Goal: Task Accomplishment & Management: Use online tool/utility

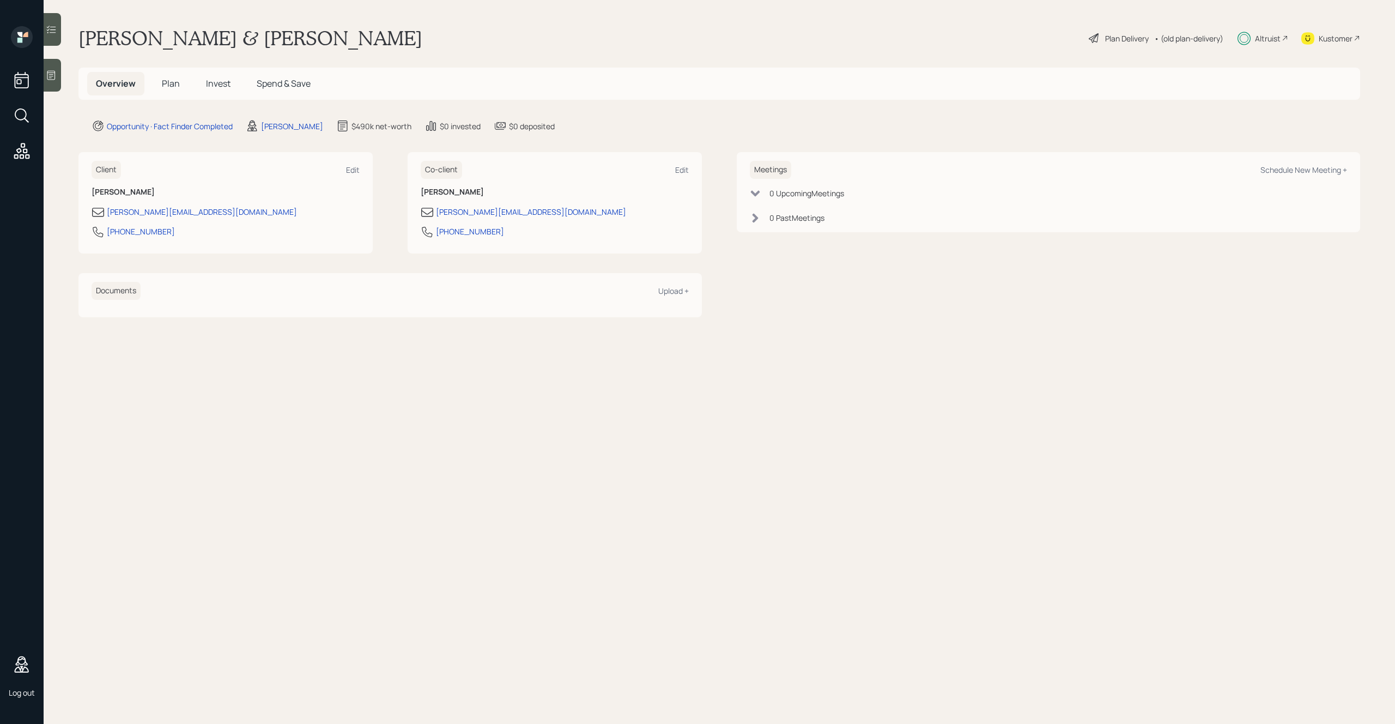
click at [1132, 44] on div "Plan Delivery" at bounding box center [1119, 38] width 62 height 13
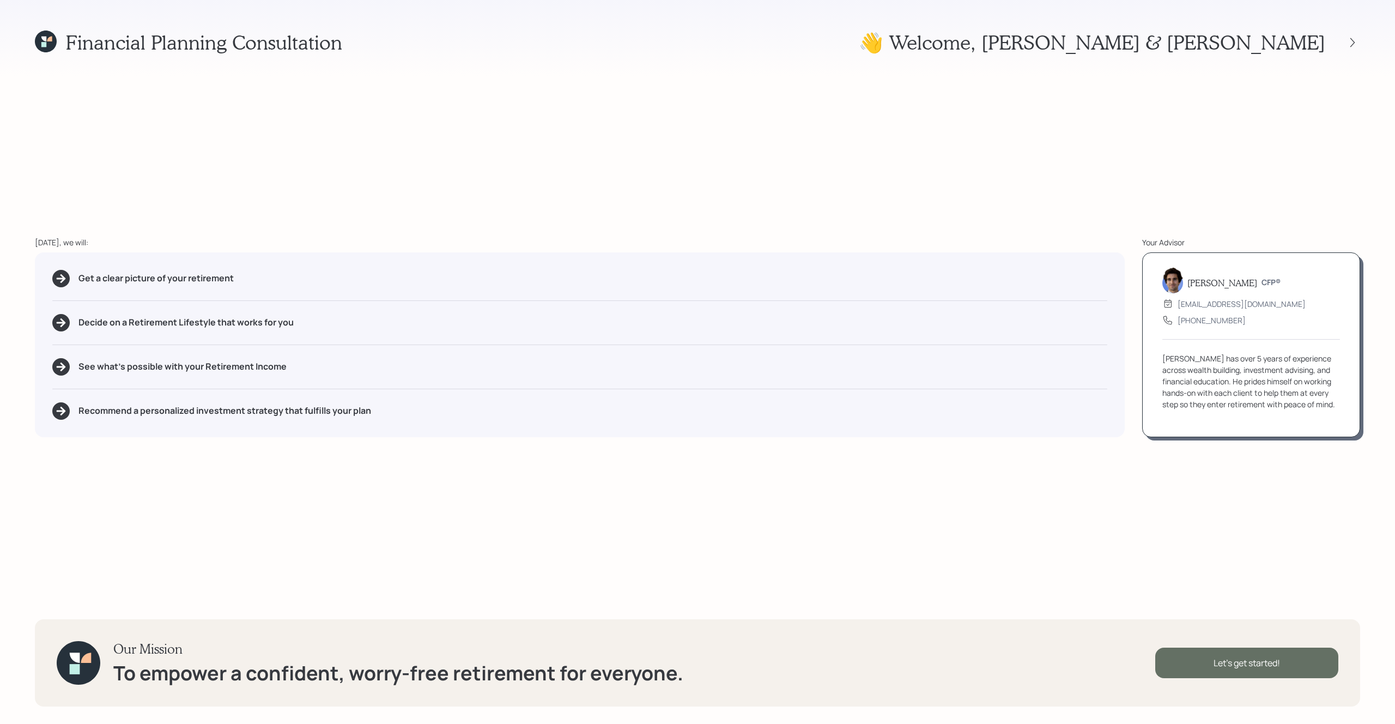
click at [1183, 669] on div "Let's get started!" at bounding box center [1247, 663] width 183 height 31
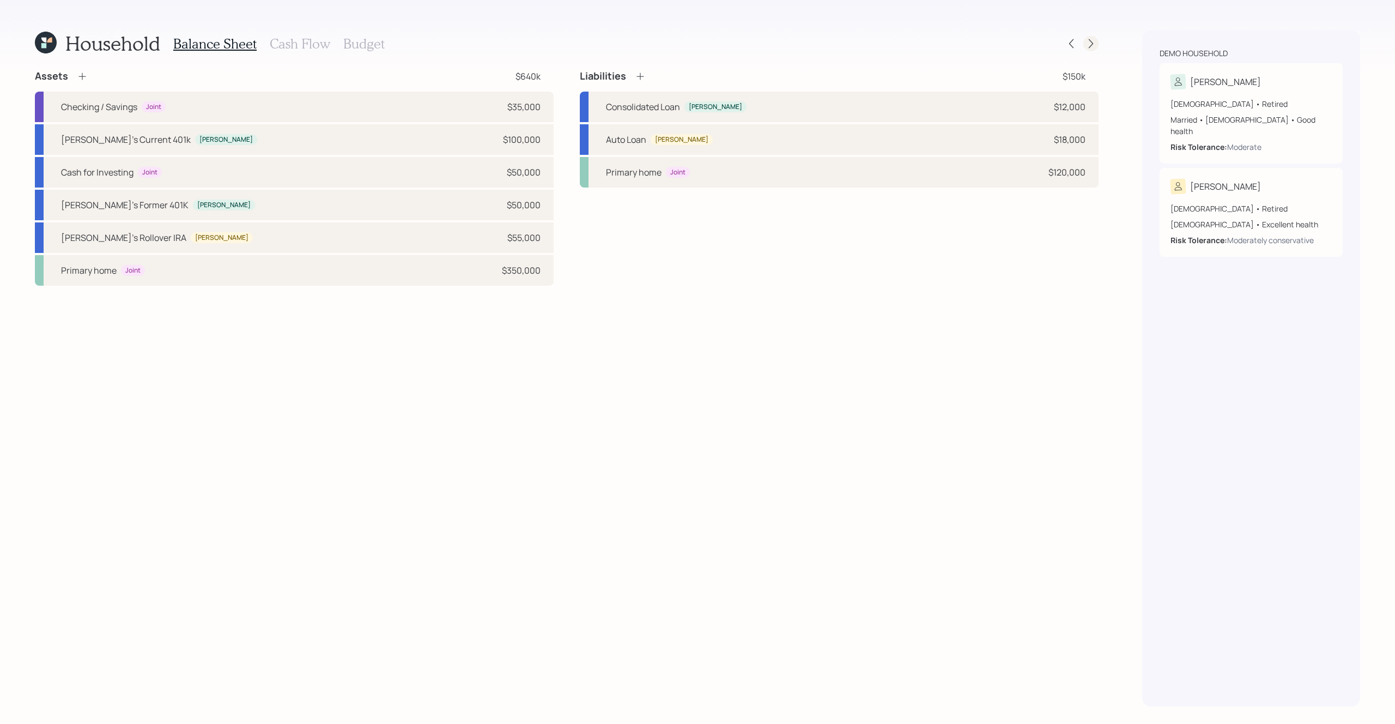
click at [1096, 44] on icon at bounding box center [1091, 43] width 11 height 11
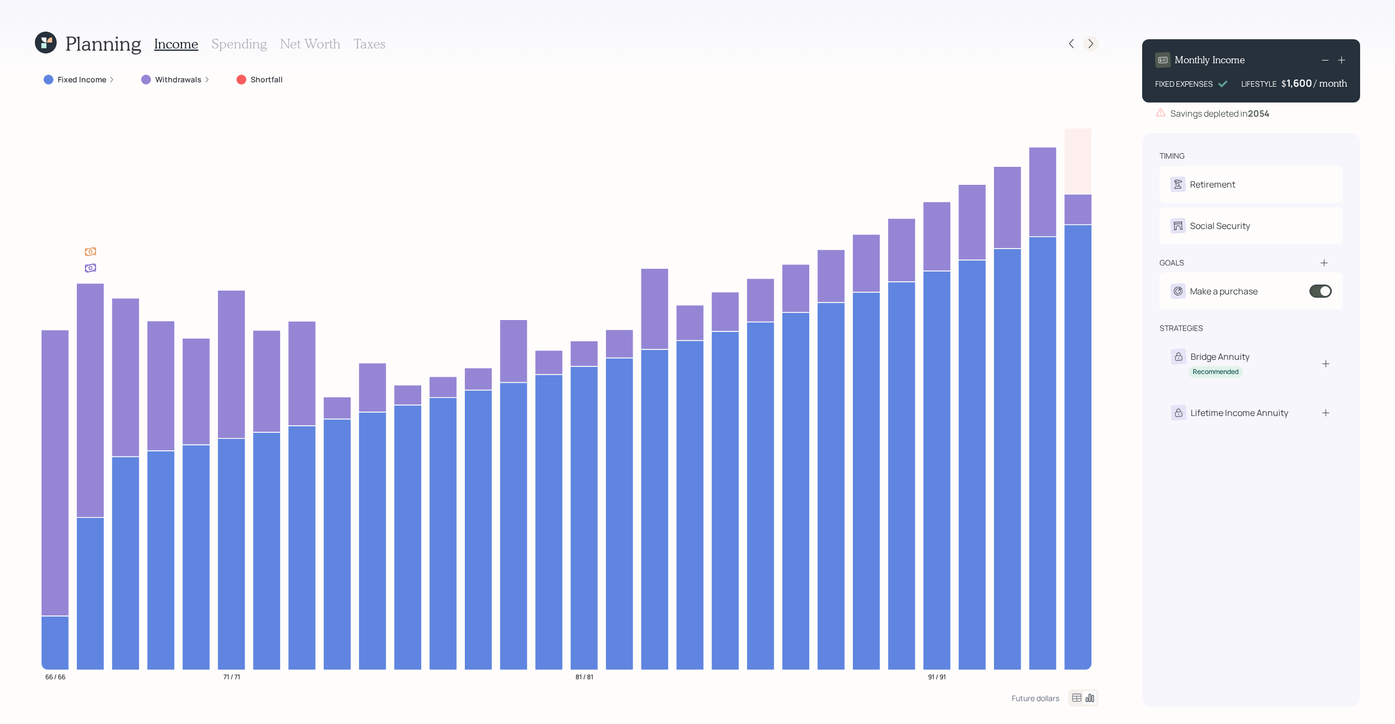
click at [1090, 43] on icon at bounding box center [1091, 43] width 11 height 11
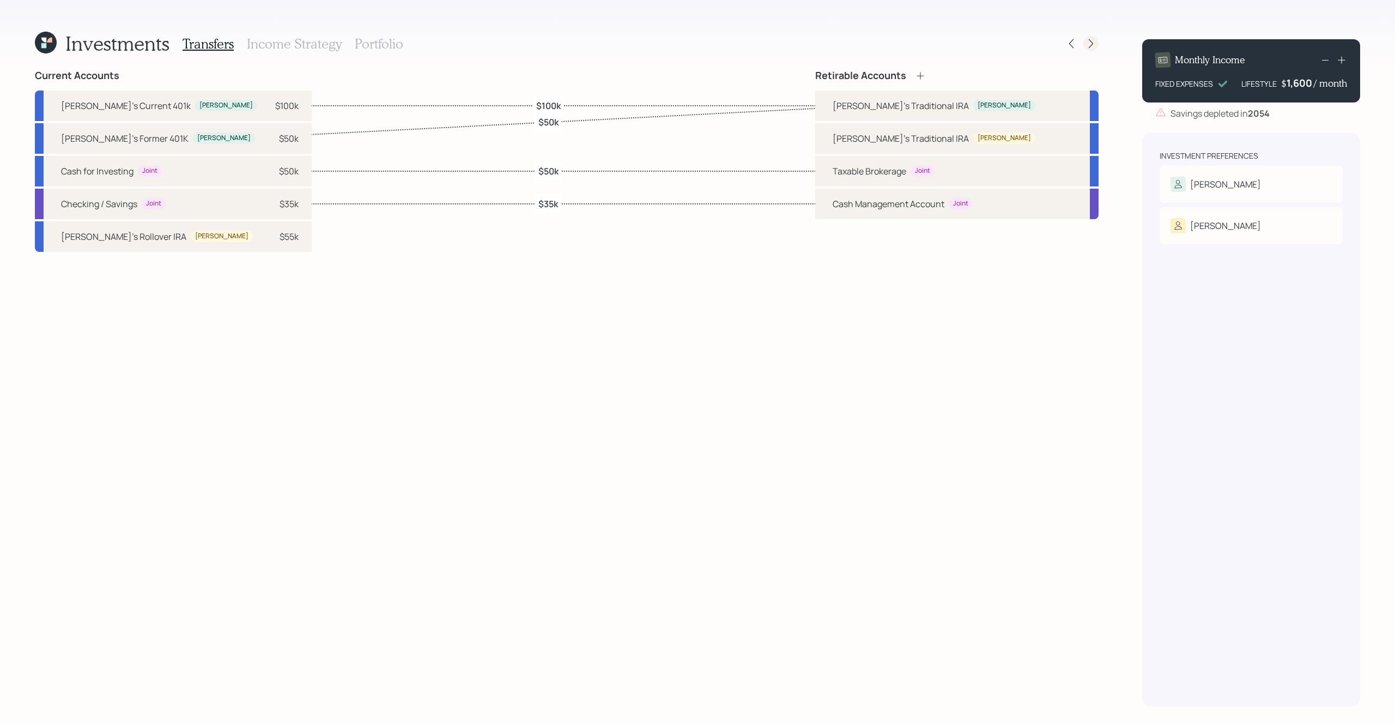
click at [1091, 43] on icon at bounding box center [1091, 43] width 11 height 11
click at [282, 48] on h3 "Income Strategy" at bounding box center [294, 44] width 95 height 16
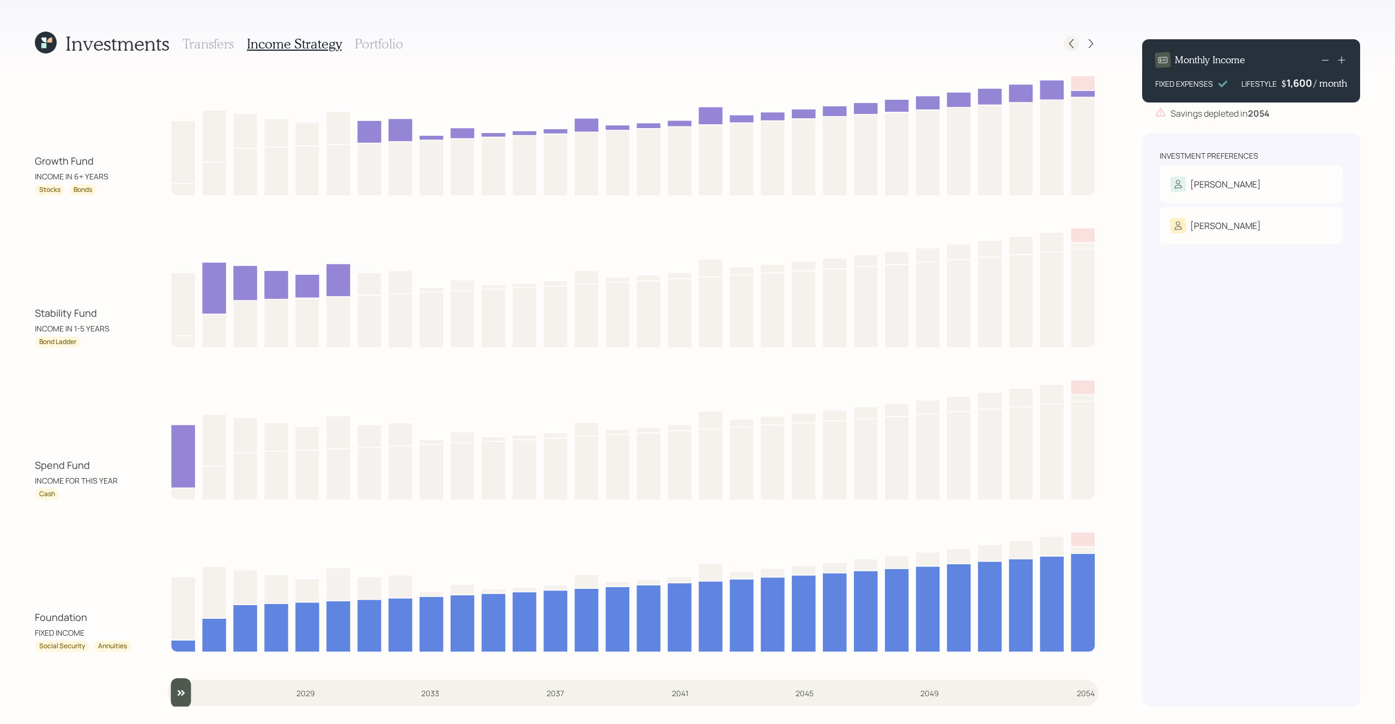
click at [1076, 48] on icon at bounding box center [1071, 43] width 11 height 11
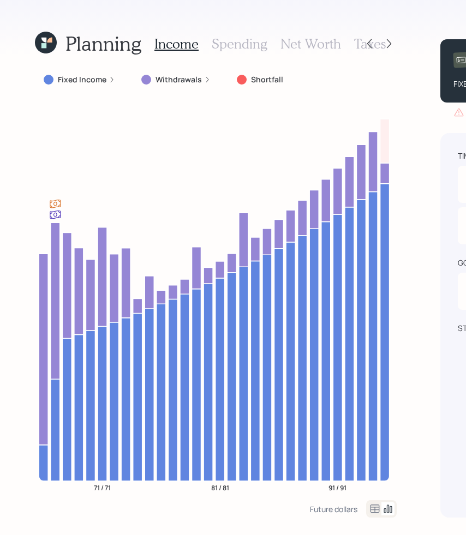
click at [426, 130] on div "Planning Income Spending Net Worth Taxes Fixed Income Withdrawals Shortfall 71 …" at bounding box center [233, 267] width 466 height 535
